Goal: Task Accomplishment & Management: Complete application form

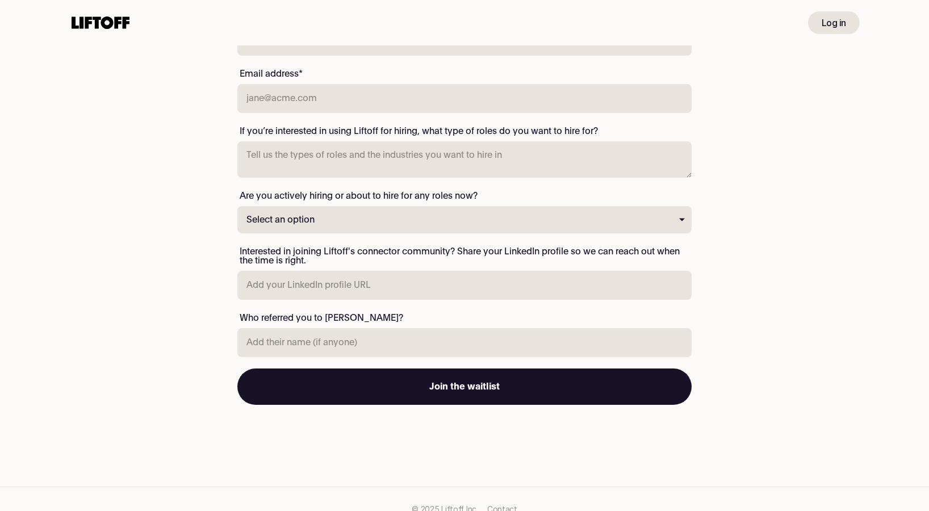
scroll to position [217, 0]
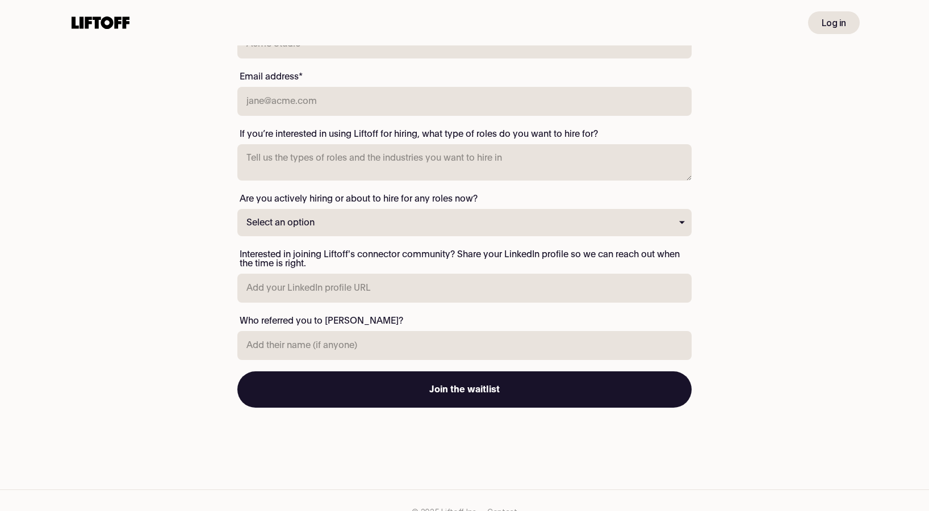
click at [578, 225] on select "Select an option Yes, I'm hiring for these now or would like to start immediate…" at bounding box center [464, 222] width 454 height 27
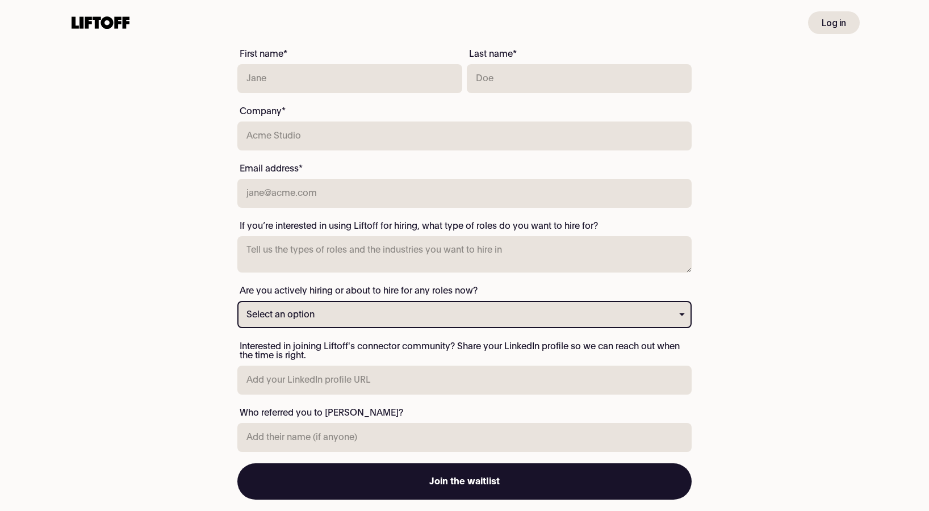
scroll to position [0, 0]
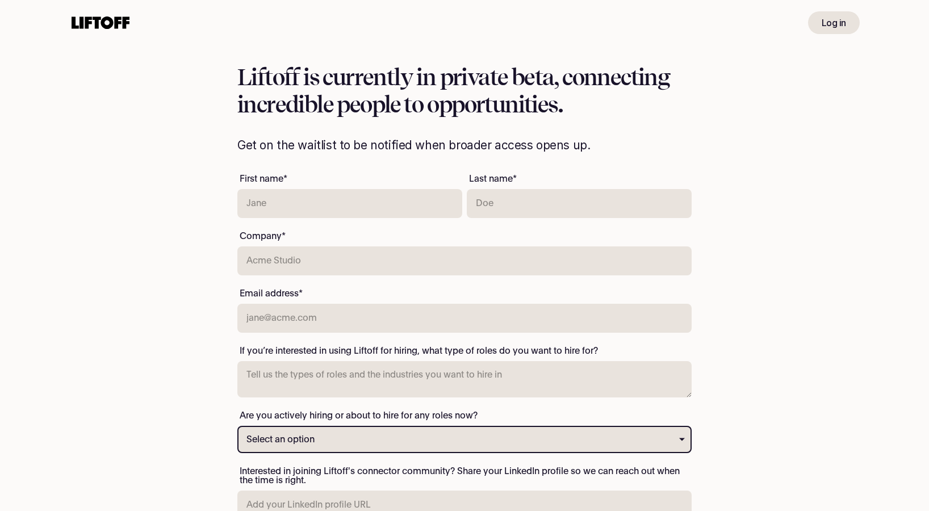
click at [110, 26] on use at bounding box center [101, 22] width 58 height 12
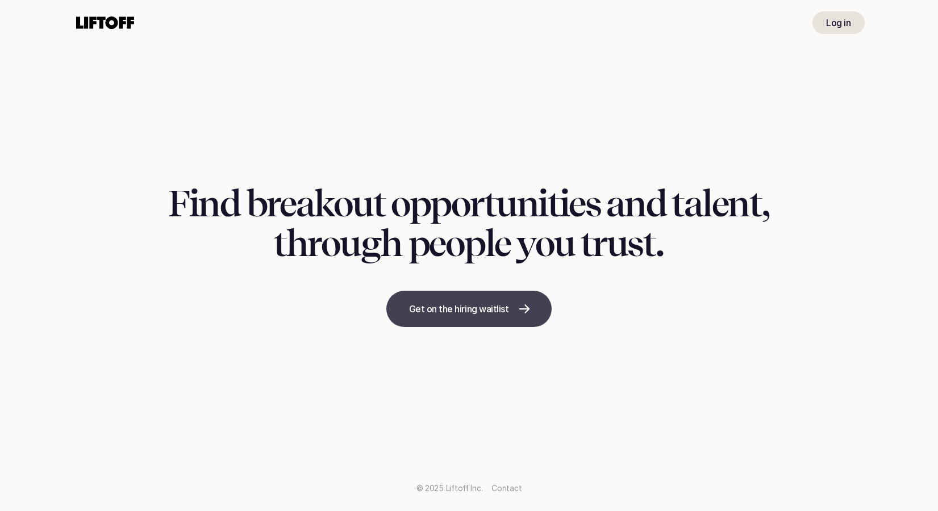
click at [438, 306] on p "Get on the hiring waitlist" at bounding box center [459, 309] width 100 height 14
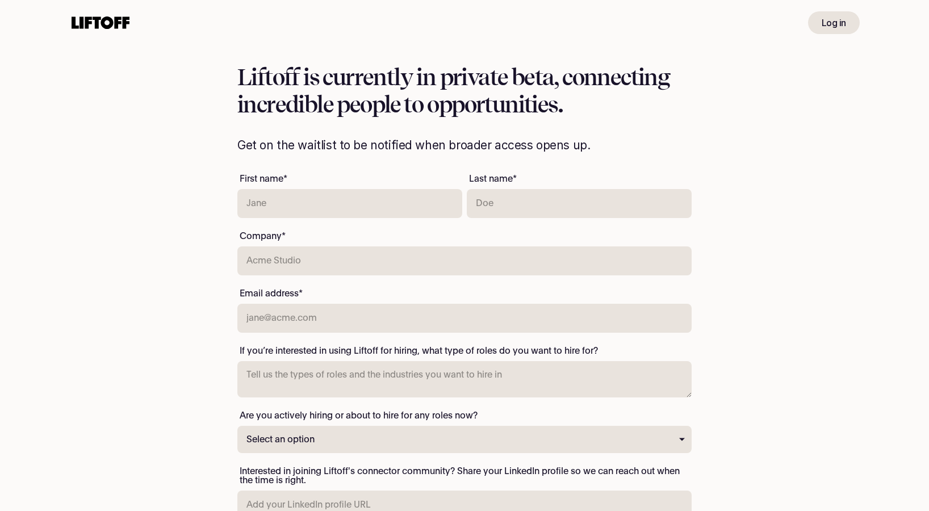
click at [87, 30] on icon at bounding box center [100, 23] width 62 height 18
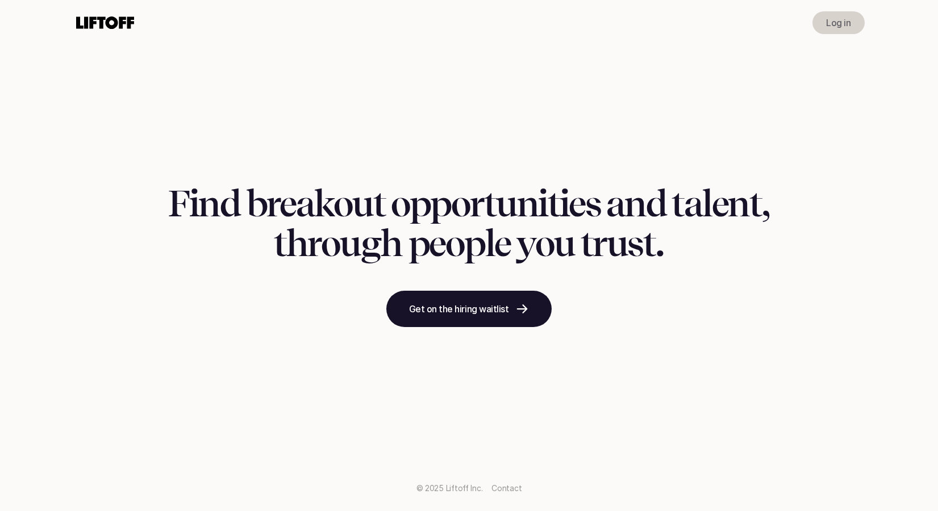
click at [824, 19] on link "Log in" at bounding box center [838, 22] width 52 height 23
